Goal: Task Accomplishment & Management: Manage account settings

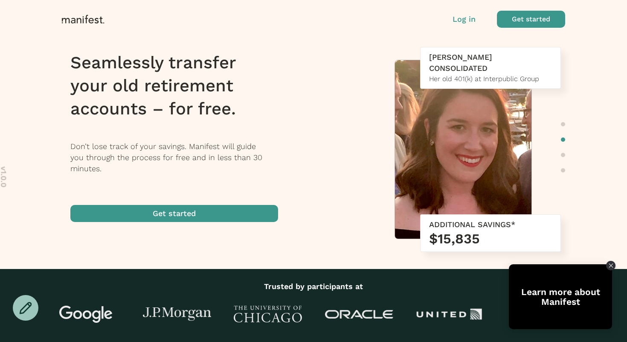
click at [297, 166] on div "Seamlessly transfer your old retirement accounts – for free. Don’t lose track o…" at bounding box center [192, 136] width 245 height 179
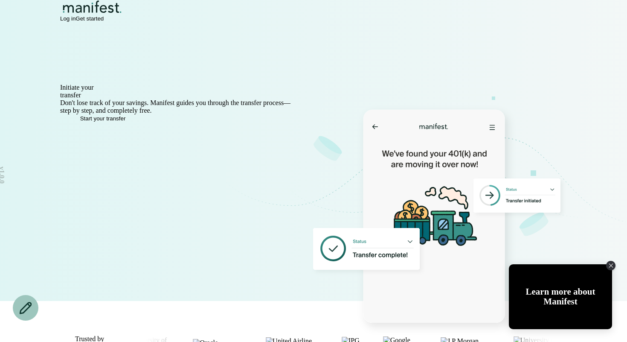
click at [104, 22] on span "Get started" at bounding box center [90, 18] width 28 height 6
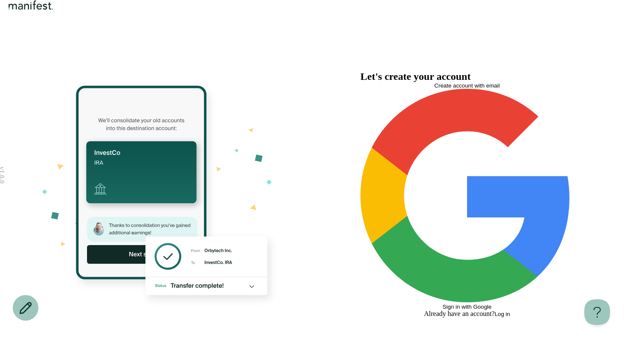
click at [510, 311] on span "Log in" at bounding box center [502, 314] width 15 height 6
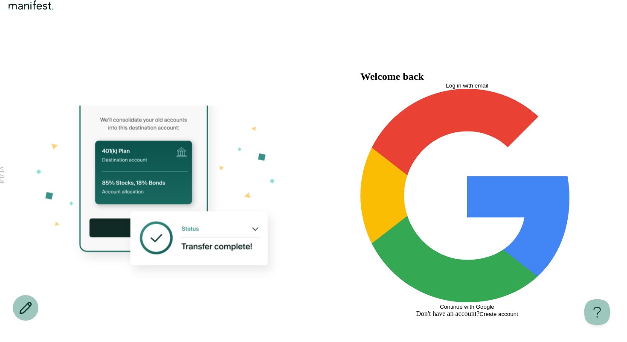
click at [410, 89] on button "Log in with email" at bounding box center [467, 85] width 213 height 6
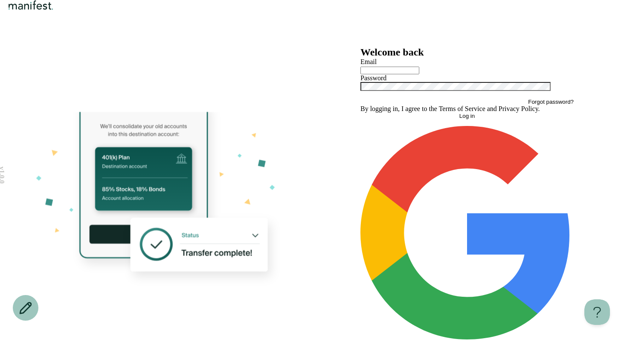
click at [372, 74] on div at bounding box center [467, 70] width 213 height 9
click at [378, 74] on input "text" at bounding box center [390, 71] width 59 height 8
type input "**********"
click at [404, 119] on button "Log in" at bounding box center [467, 116] width 213 height 6
